Goal: Transaction & Acquisition: Purchase product/service

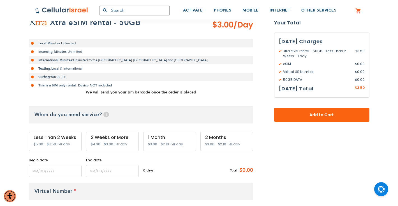
scroll to position [113, 0]
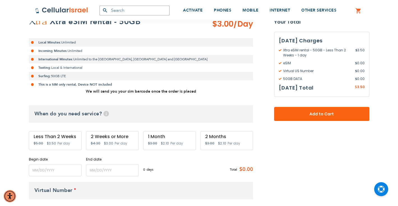
click at [63, 142] on span "Per day" at bounding box center [63, 143] width 13 height 5
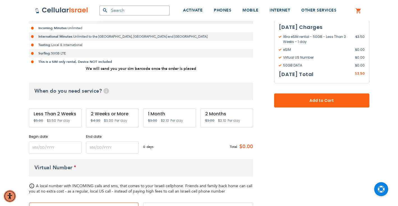
scroll to position [126, 0]
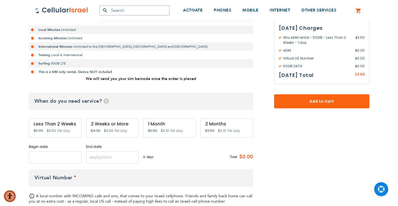
click at [49, 155] on input "name" at bounding box center [55, 157] width 53 height 12
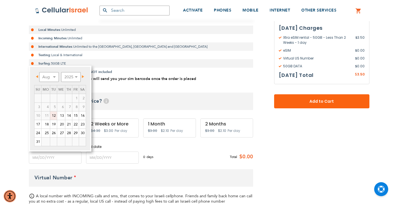
click at [55, 115] on link "12" at bounding box center [53, 115] width 7 height 8
type input "[DATE]"
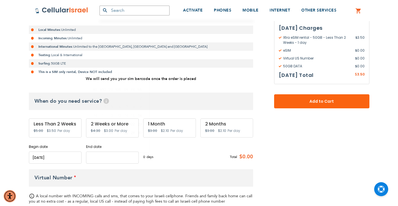
click at [112, 158] on input "name" at bounding box center [112, 157] width 53 height 12
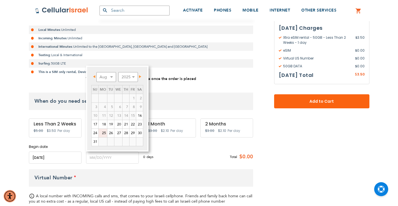
click at [103, 132] on link "25" at bounding box center [103, 133] width 8 height 8
type input "[DATE]"
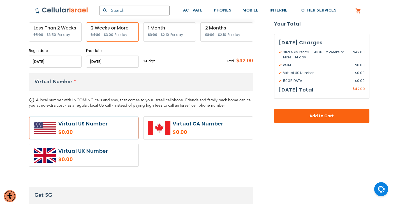
scroll to position [222, 0]
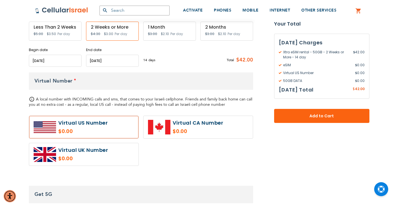
click at [86, 131] on label at bounding box center [83, 127] width 109 height 22
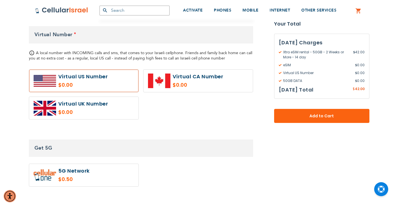
scroll to position [287, 0]
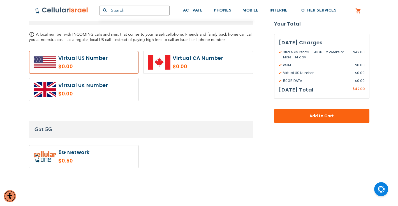
click at [75, 154] on label at bounding box center [83, 156] width 109 height 22
radio input "true"
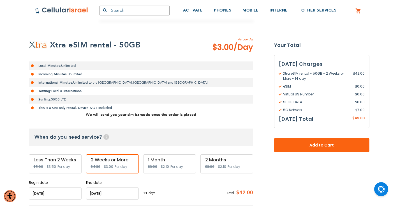
scroll to position [91, 0]
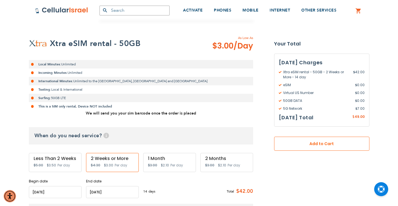
click at [293, 145] on span "Add to Cart" at bounding box center [322, 144] width 58 height 6
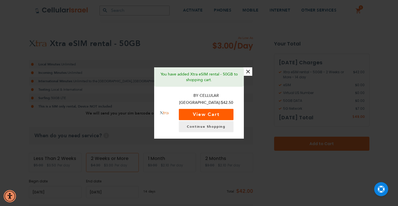
click at [221, 112] on button "View Cart" at bounding box center [206, 114] width 55 height 11
